Goal: Information Seeking & Learning: Understand process/instructions

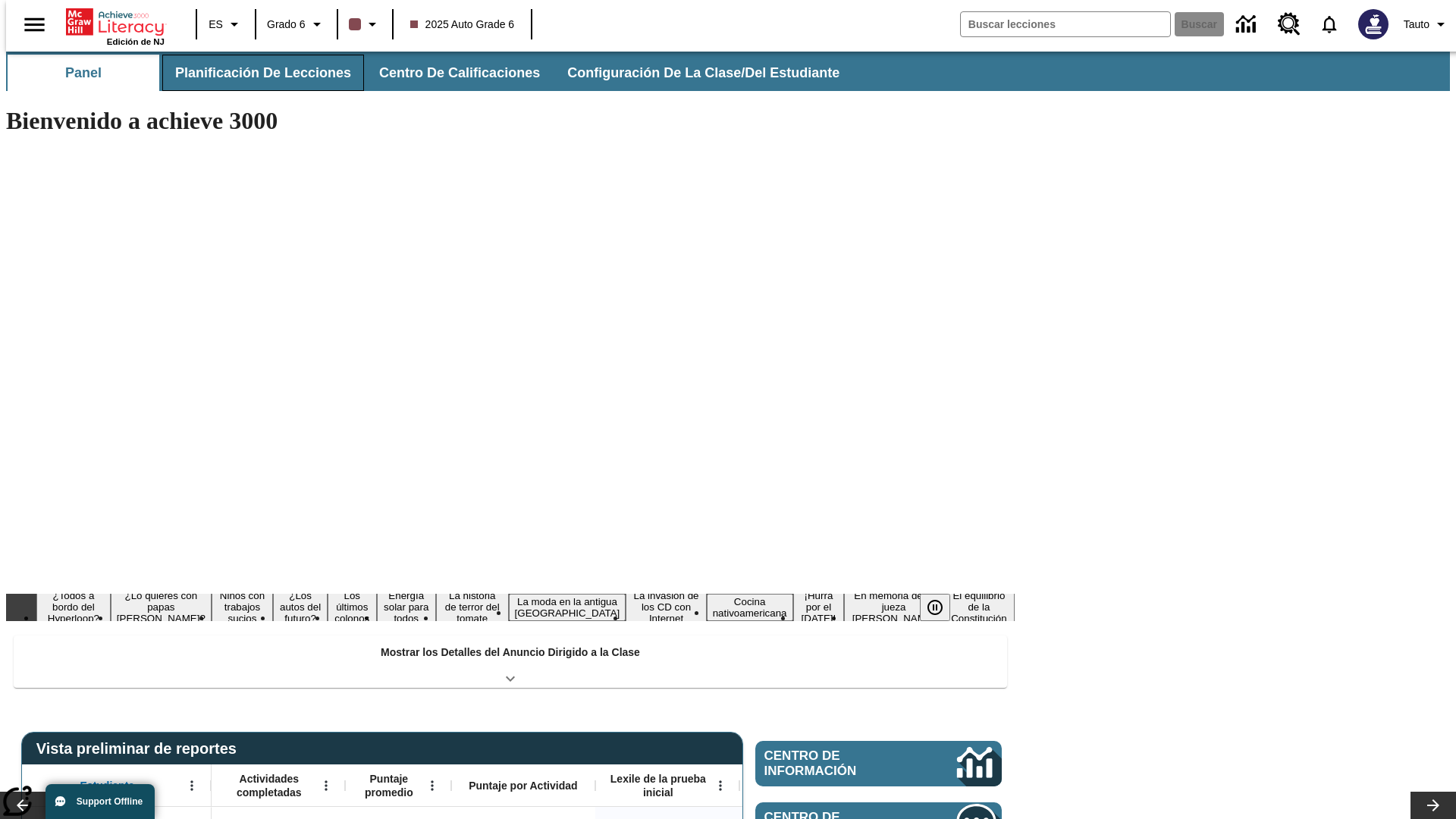
click at [254, 73] on span "Planificación de lecciones" at bounding box center [263, 73] width 176 height 18
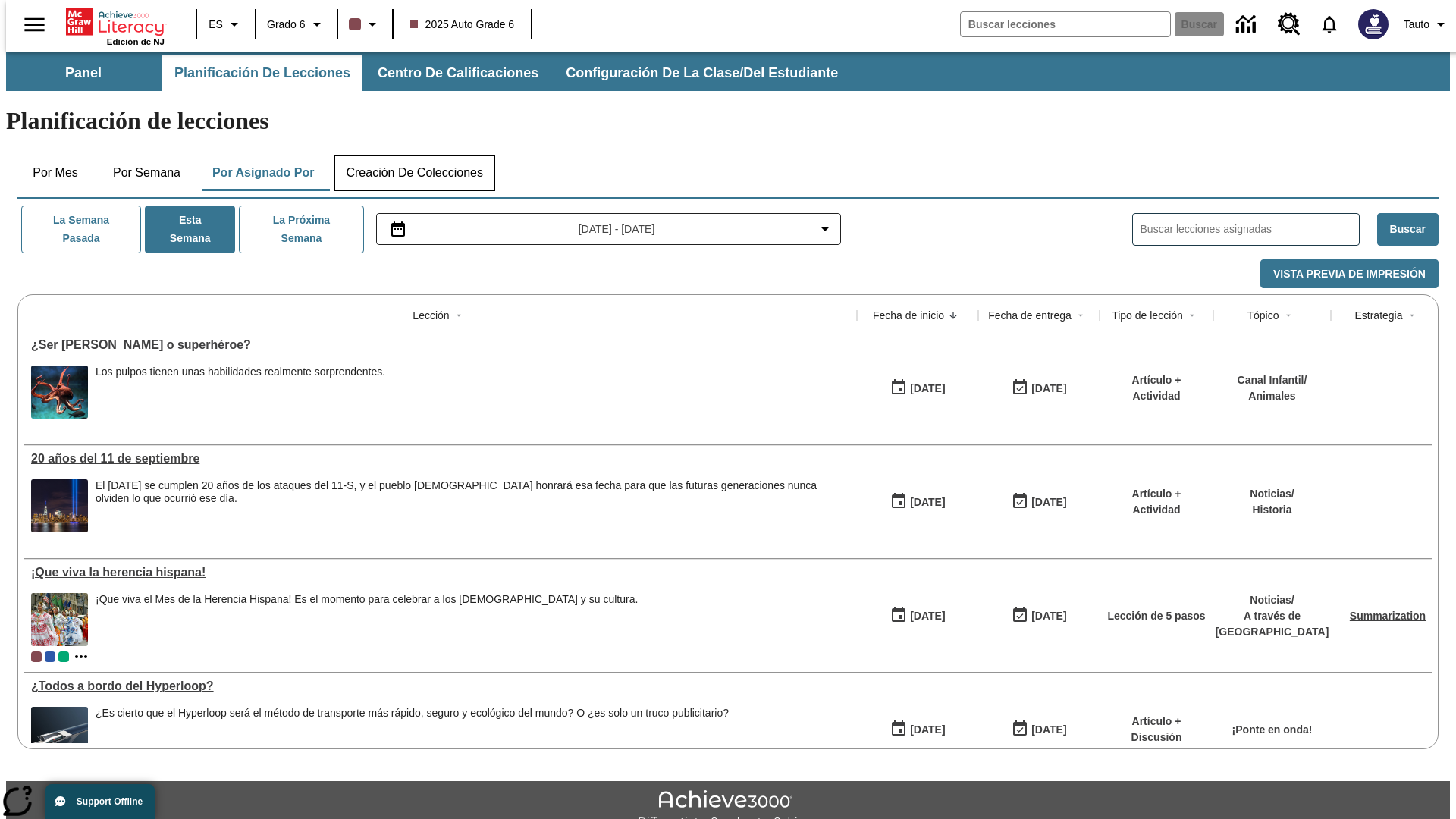
click at [414, 155] on button "Creación de colecciones" at bounding box center [415, 173] width 162 height 36
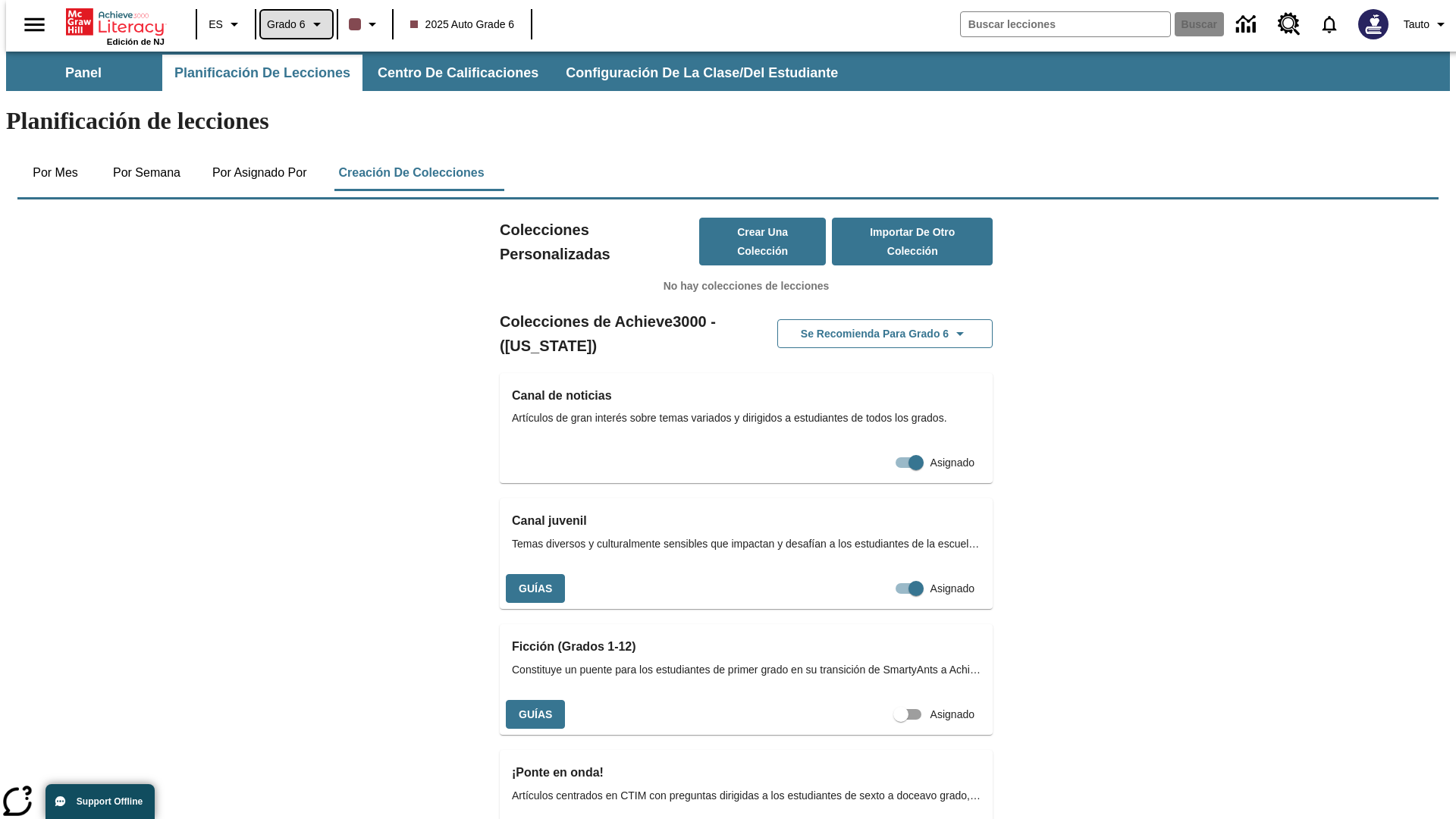
click at [291, 24] on span "Grado 6" at bounding box center [286, 25] width 38 height 16
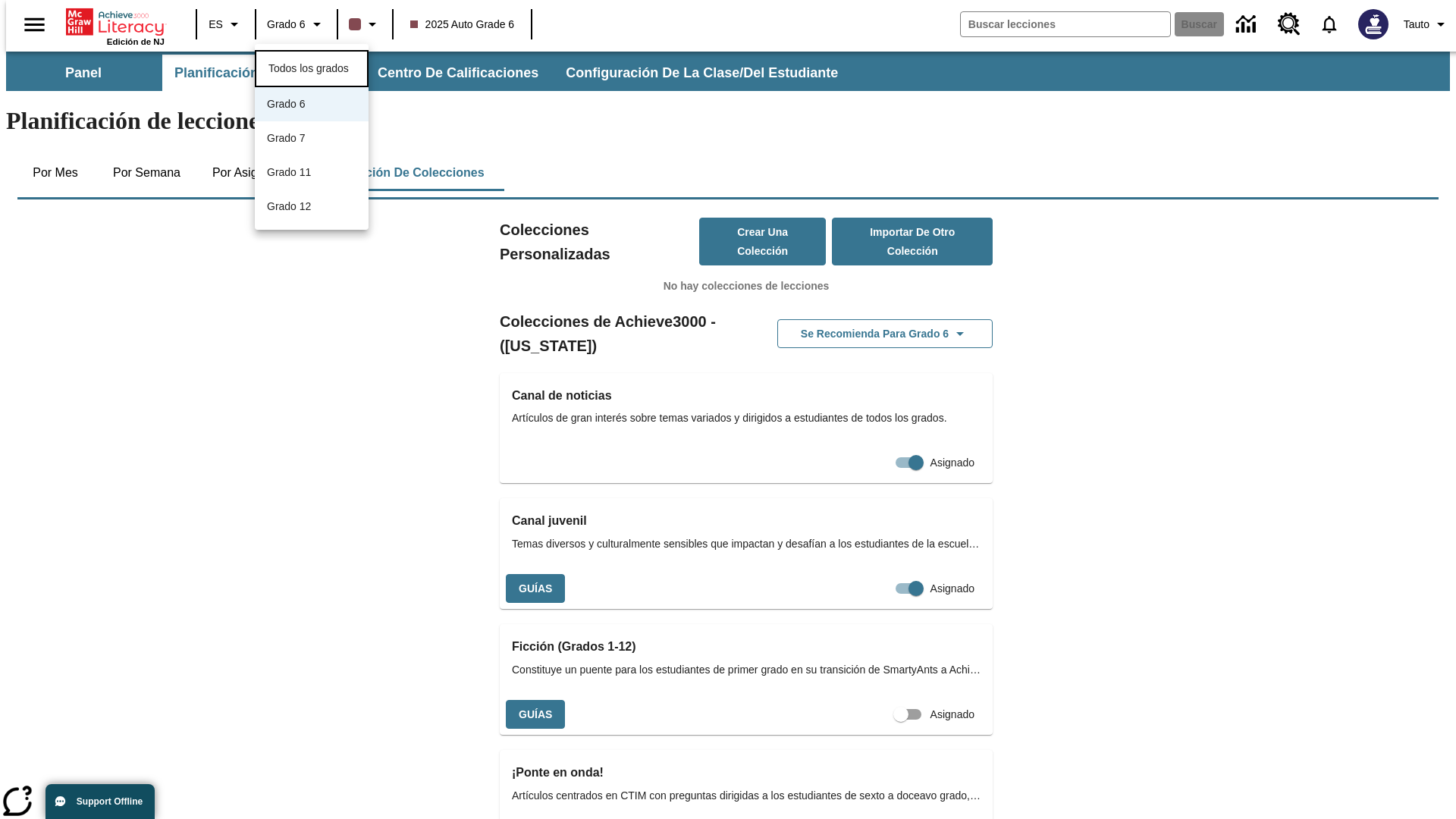
click at [311, 67] on span "Todos los grados" at bounding box center [309, 69] width 80 height 12
